Goal: Transaction & Acquisition: Purchase product/service

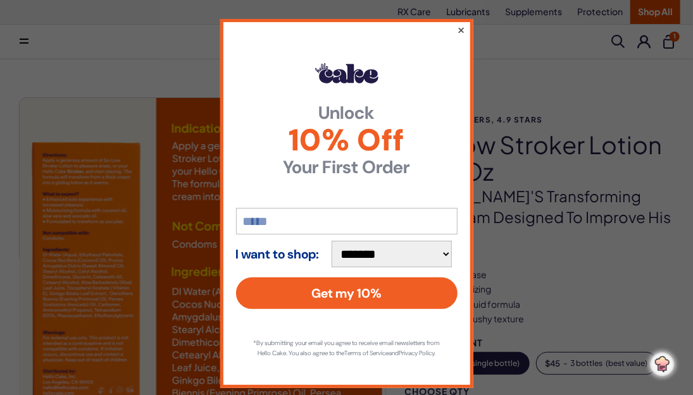
click at [456, 28] on button "×" at bounding box center [460, 29] width 8 height 15
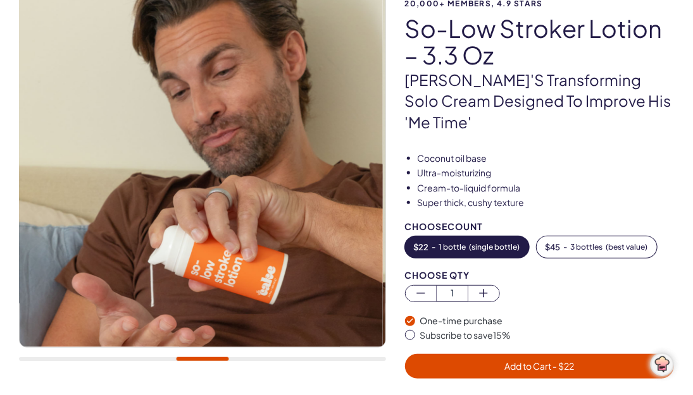
scroll to position [126, 0]
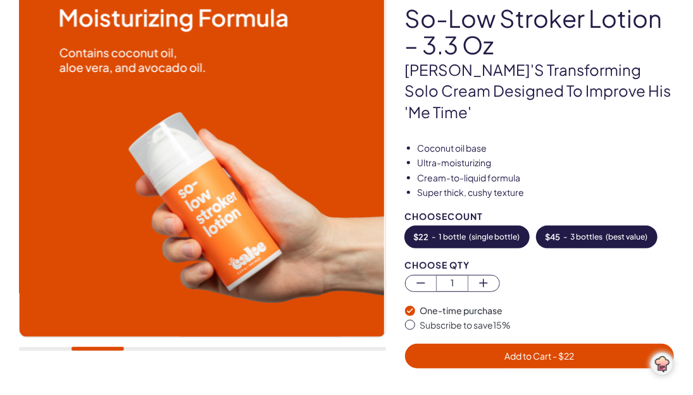
click at [581, 233] on span "3 bottles" at bounding box center [586, 237] width 32 height 9
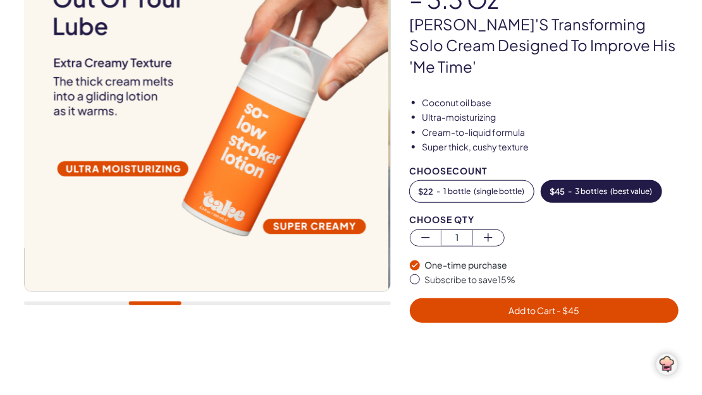
scroll to position [190, 0]
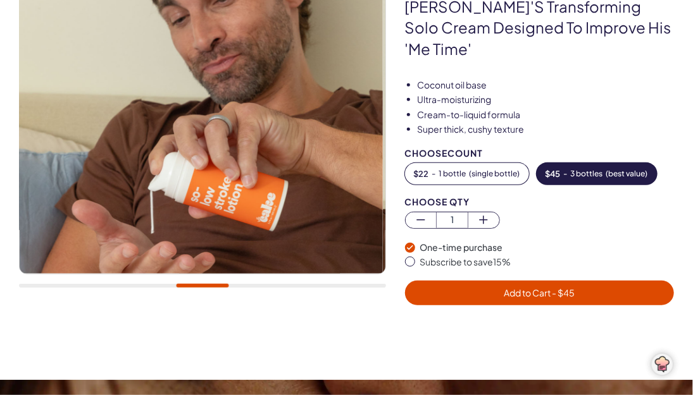
click at [534, 287] on span "Add to Cart - $ 45" at bounding box center [538, 292] width 71 height 11
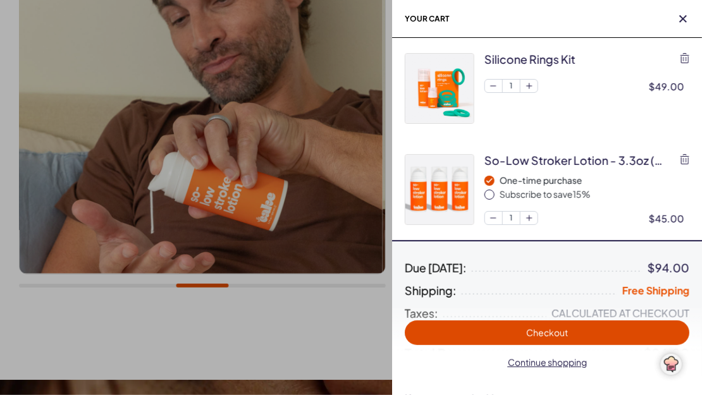
scroll to position [0, 0]
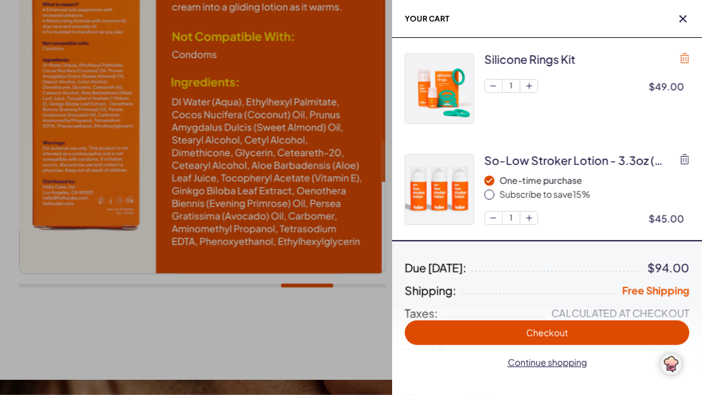
click at [686, 56] on icon "button" at bounding box center [685, 58] width 9 height 10
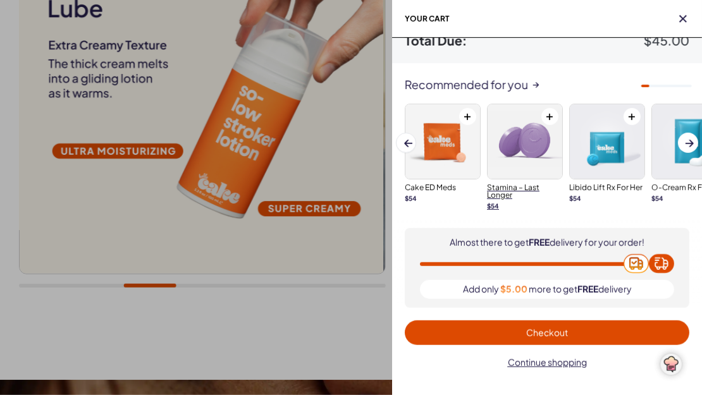
scroll to position [217, 0]
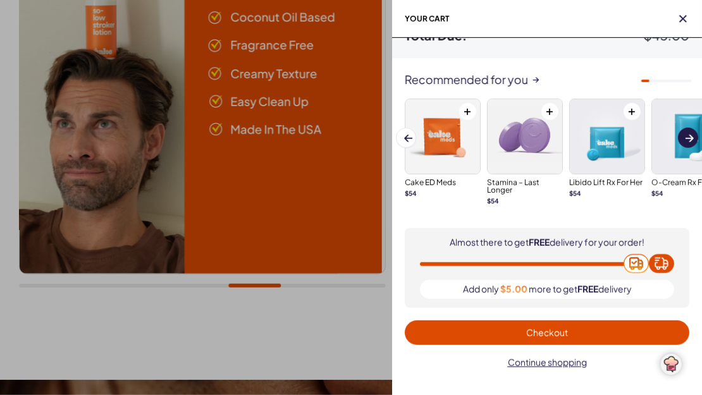
click at [692, 133] on span "Next slide" at bounding box center [690, 137] width 8 height 11
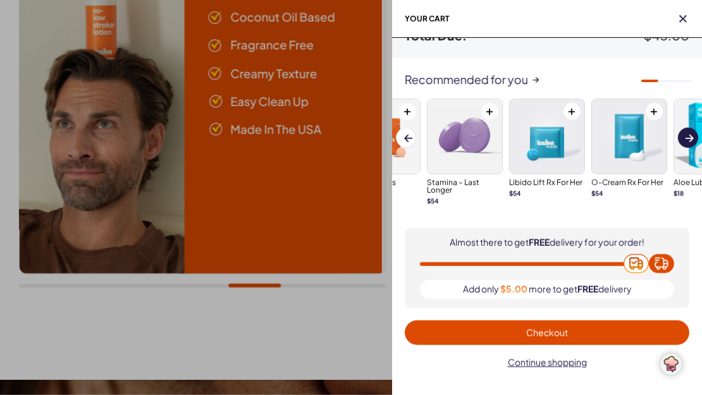
click at [687, 135] on span at bounding box center [690, 138] width 8 height 7
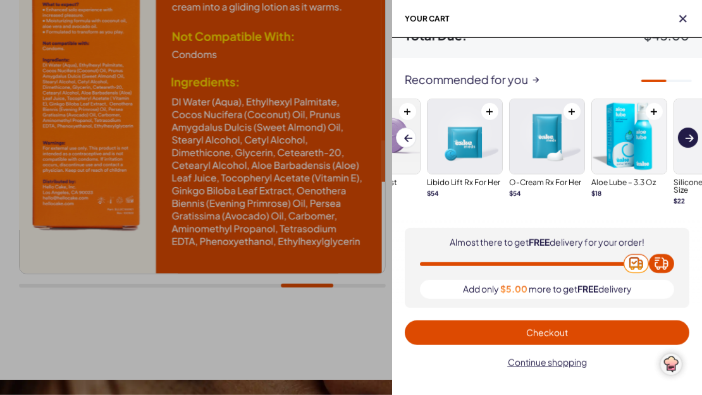
click at [687, 135] on span at bounding box center [690, 138] width 8 height 7
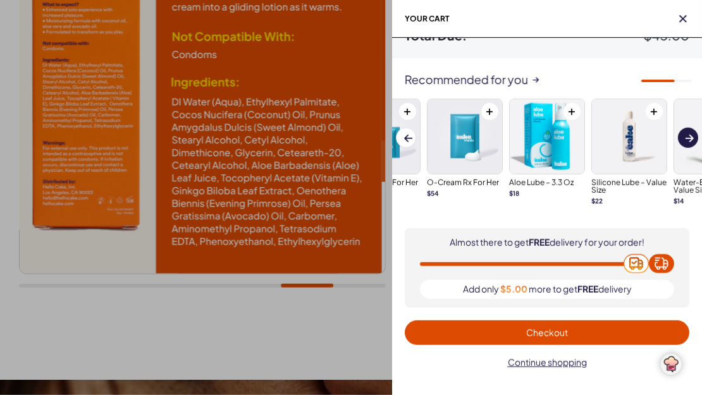
click at [687, 135] on span at bounding box center [690, 138] width 8 height 7
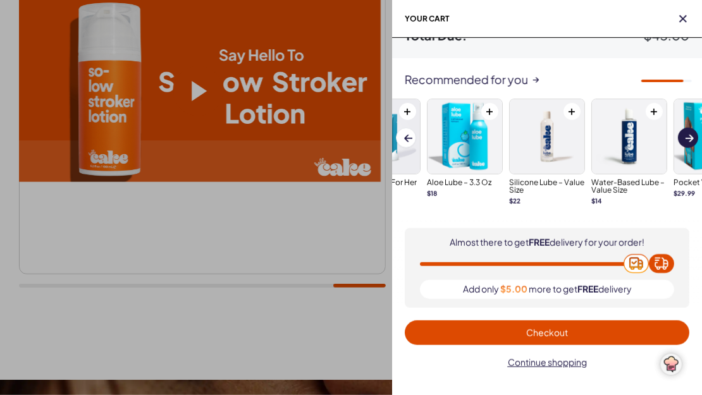
click at [687, 135] on span at bounding box center [690, 138] width 8 height 7
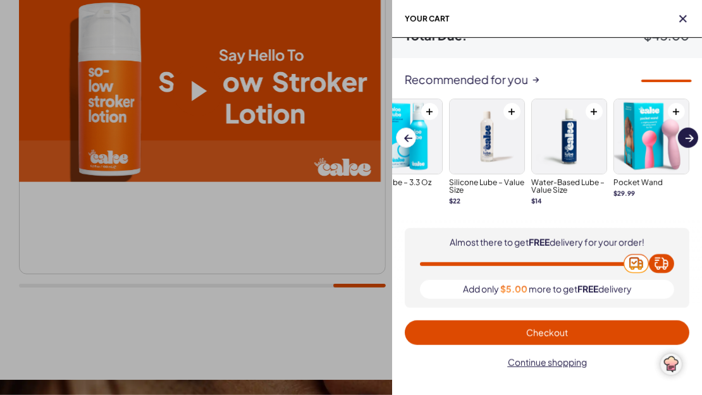
click at [687, 135] on span at bounding box center [690, 138] width 8 height 7
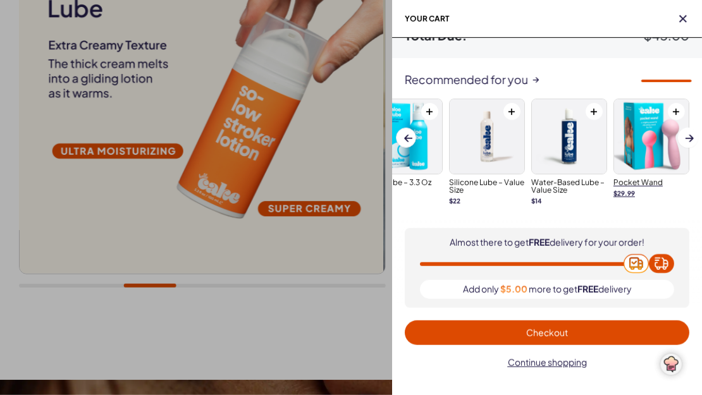
click at [647, 180] on h3 "pocket wand" at bounding box center [651, 183] width 76 height 8
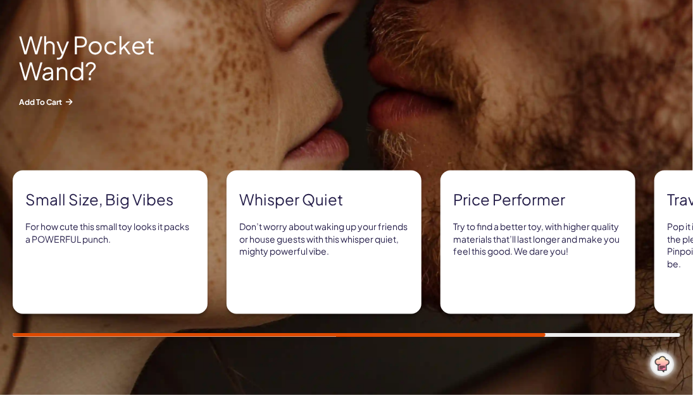
scroll to position [569, 0]
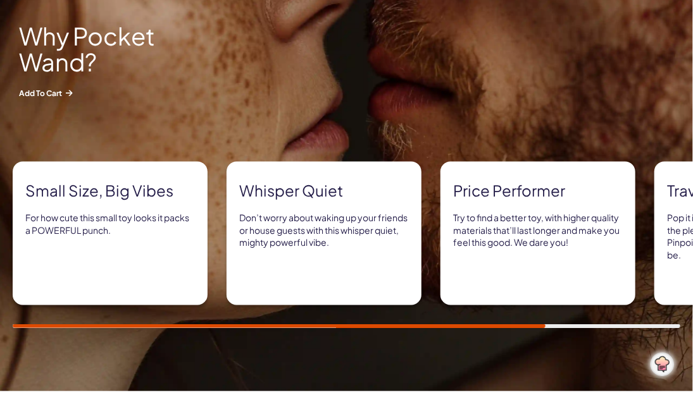
drag, startPoint x: 499, startPoint y: 322, endPoint x: 514, endPoint y: 324, distance: 14.8
click at [514, 324] on div "Small size, big vibes For how cute this small toy looks it packs a POWERFUL pun…" at bounding box center [346, 245] width 667 height 166
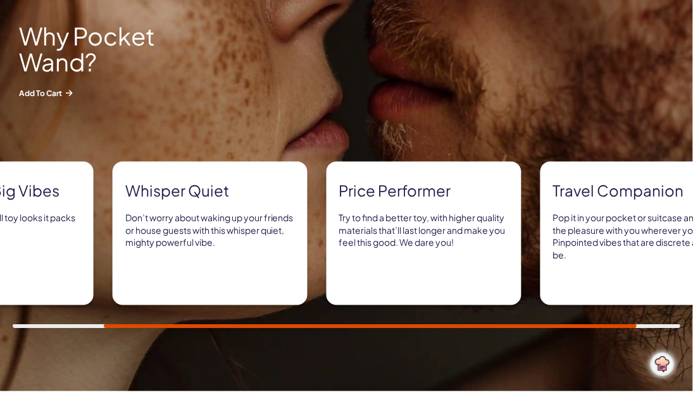
click at [606, 321] on div "Small size, big vibes For how cute this small toy looks it packs a POWERFUL pun…" at bounding box center [346, 245] width 667 height 166
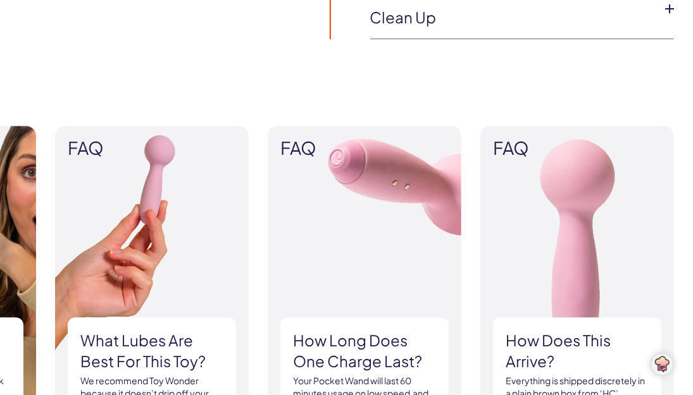
scroll to position [1202, 0]
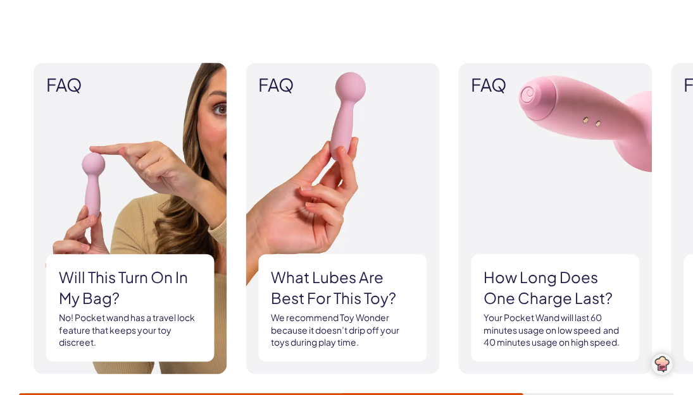
click at [418, 233] on img at bounding box center [343, 219] width 194 height 312
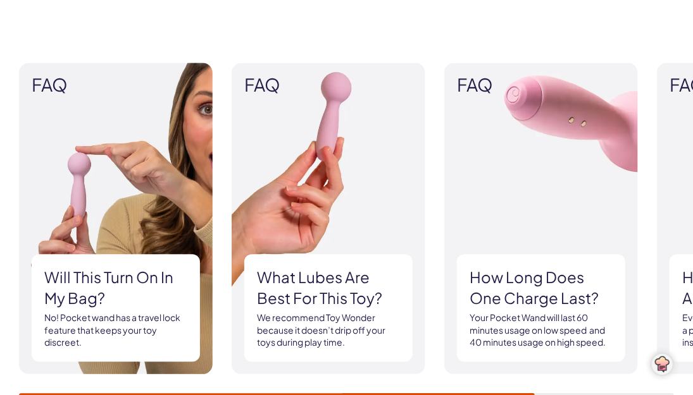
click at [407, 236] on img at bounding box center [328, 219] width 194 height 312
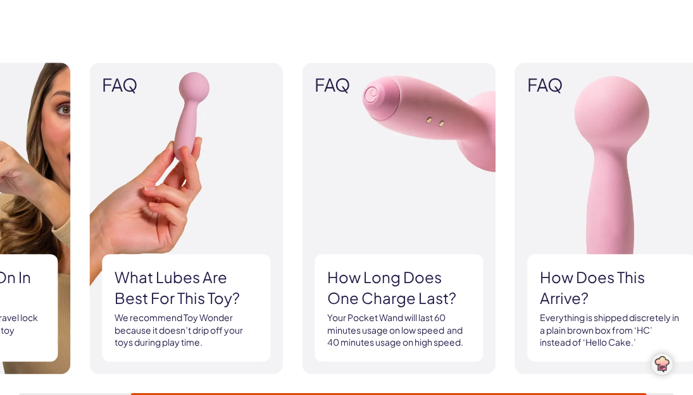
click at [594, 384] on div "FAQ Will this turn on in my bag? No! Pocket wand has a travel lock feature that…" at bounding box center [346, 230] width 655 height 335
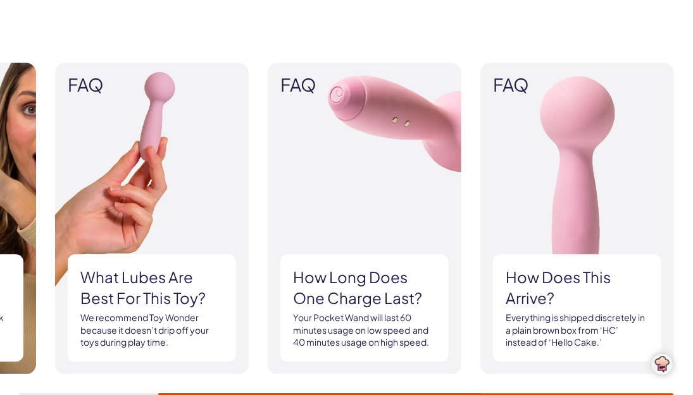
click at [594, 385] on div "FAQ Will this turn on in my bag? No! Pocket wand has a travel lock feature that…" at bounding box center [346, 230] width 655 height 335
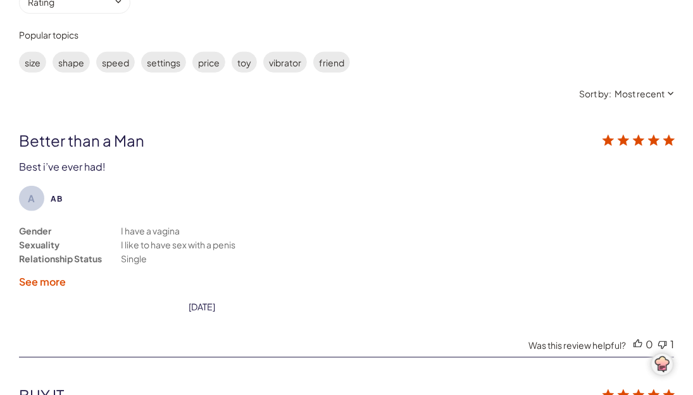
scroll to position [2277, 0]
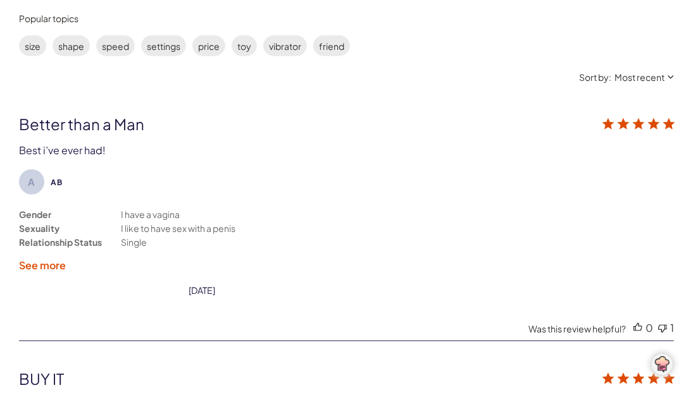
click at [41, 259] on label "See more" at bounding box center [42, 265] width 47 height 13
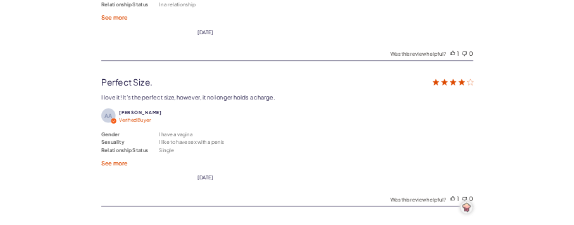
scroll to position [3733, 0]
